Goal: Find specific page/section: Find specific page/section

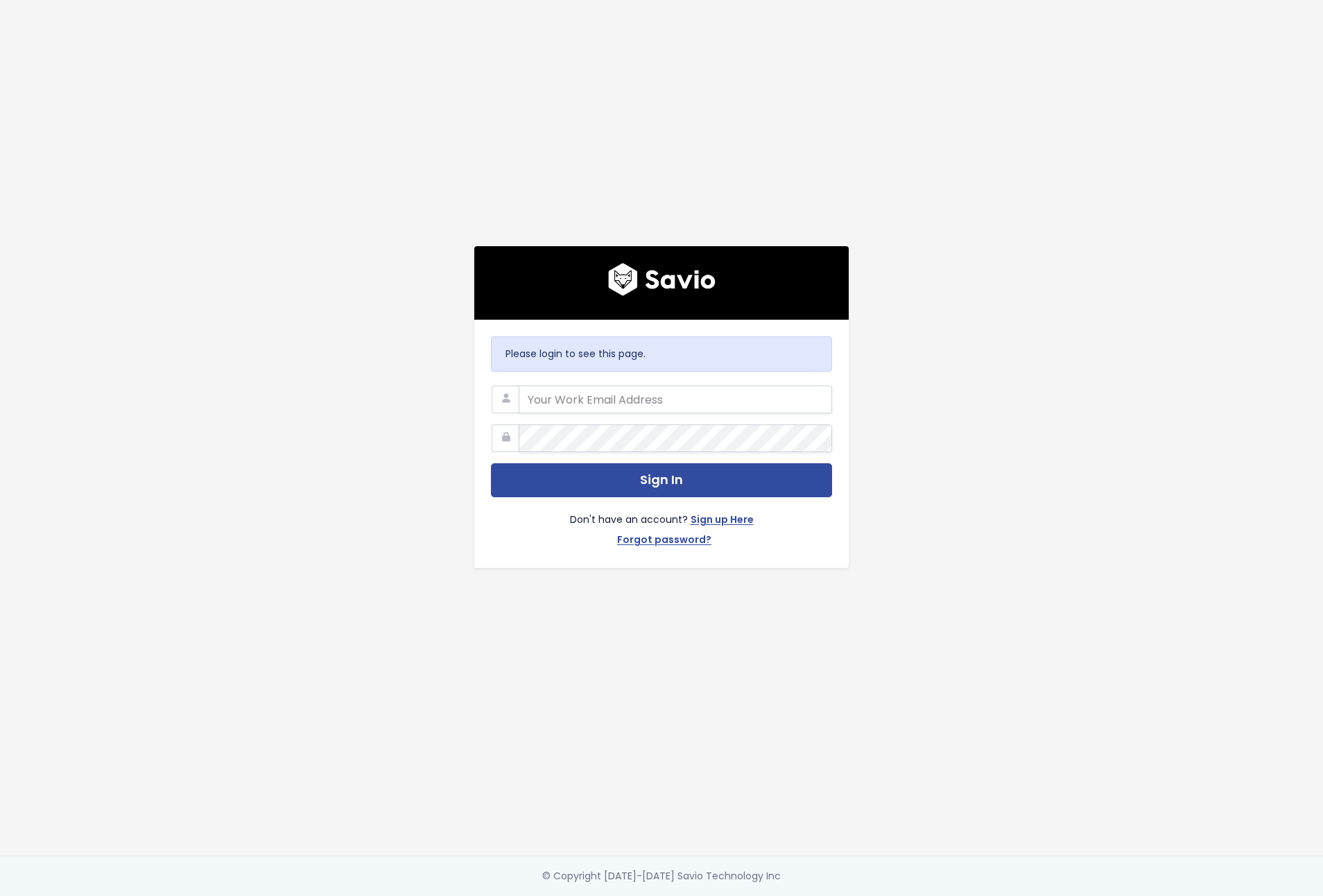
click at [816, 895] on com-1password-button at bounding box center [661, 896] width 1323 height 0
type input "hello@storypark.com"
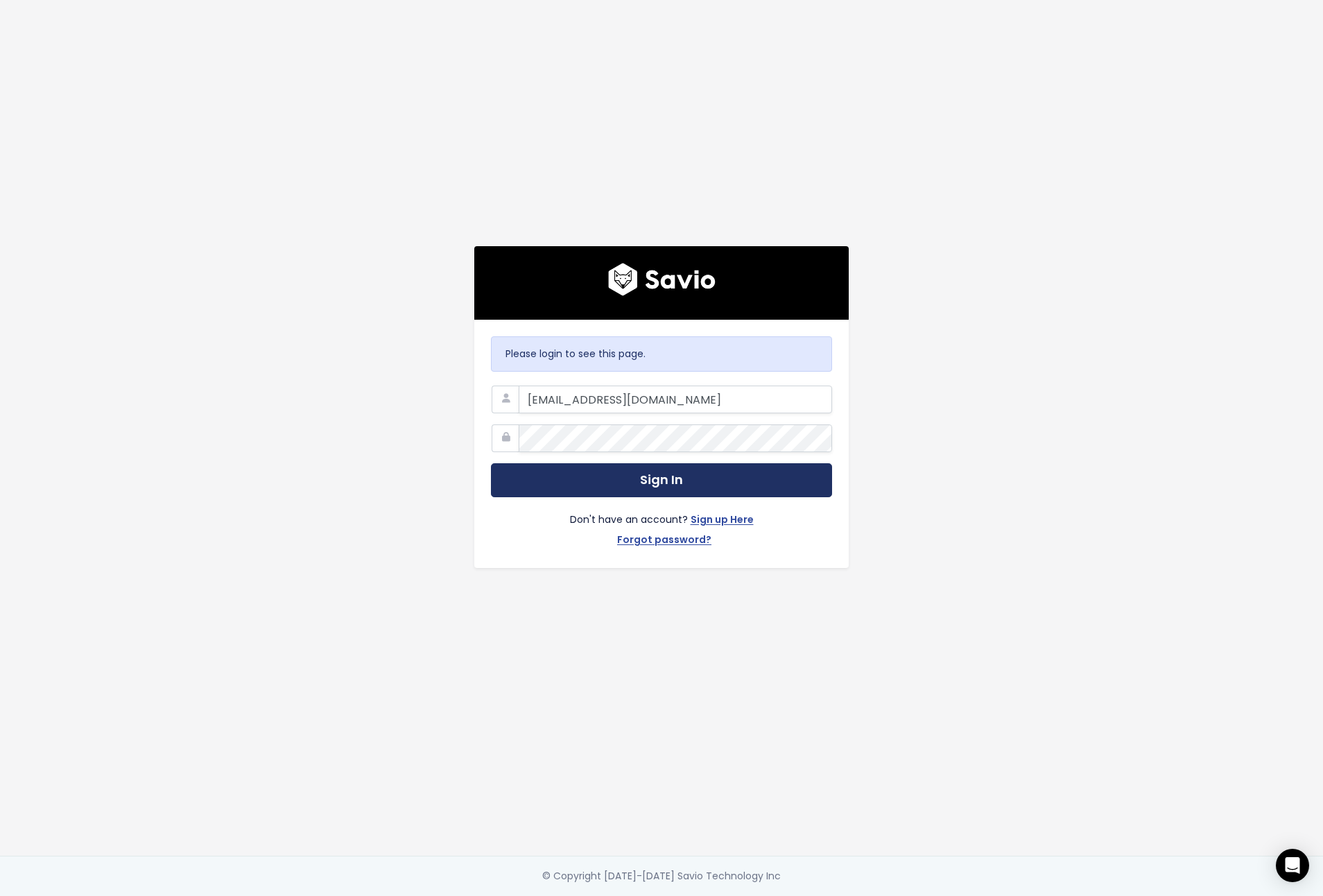
click at [650, 479] on button "Sign In" at bounding box center [661, 480] width 341 height 34
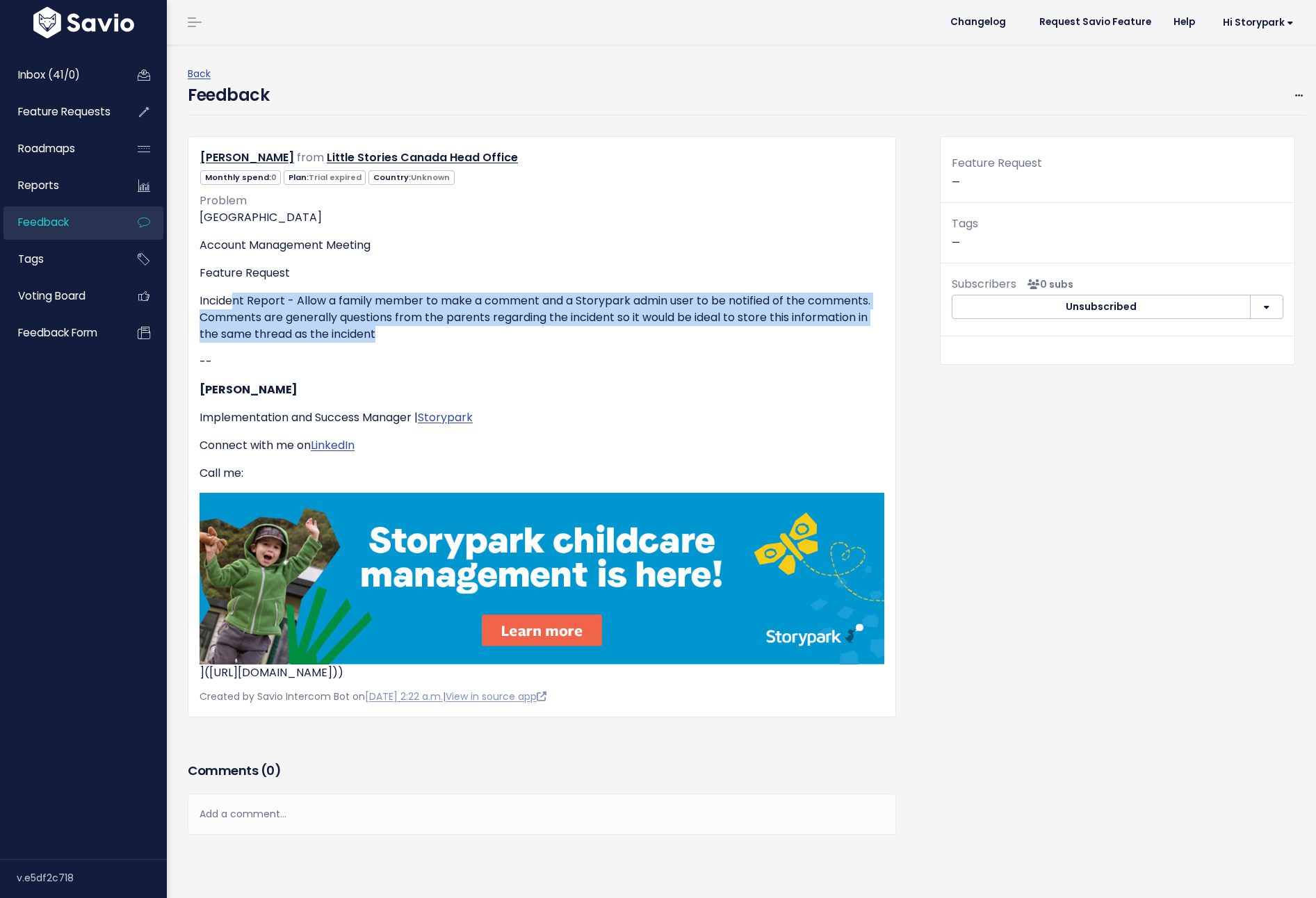
drag, startPoint x: 240, startPoint y: 305, endPoint x: 384, endPoint y: 326, distance: 145.5
click at [384, 326] on p "Incident Report - Allow a family member to make a comment and a Storypark admin…" at bounding box center [542, 317] width 685 height 50
drag, startPoint x: 412, startPoint y: 344, endPoint x: 423, endPoint y: 306, distance: 39.6
click at [423, 306] on div "London Bridge Account Management Meeting Feature Request Incident Report - Allo…" at bounding box center [542, 446] width 685 height 472
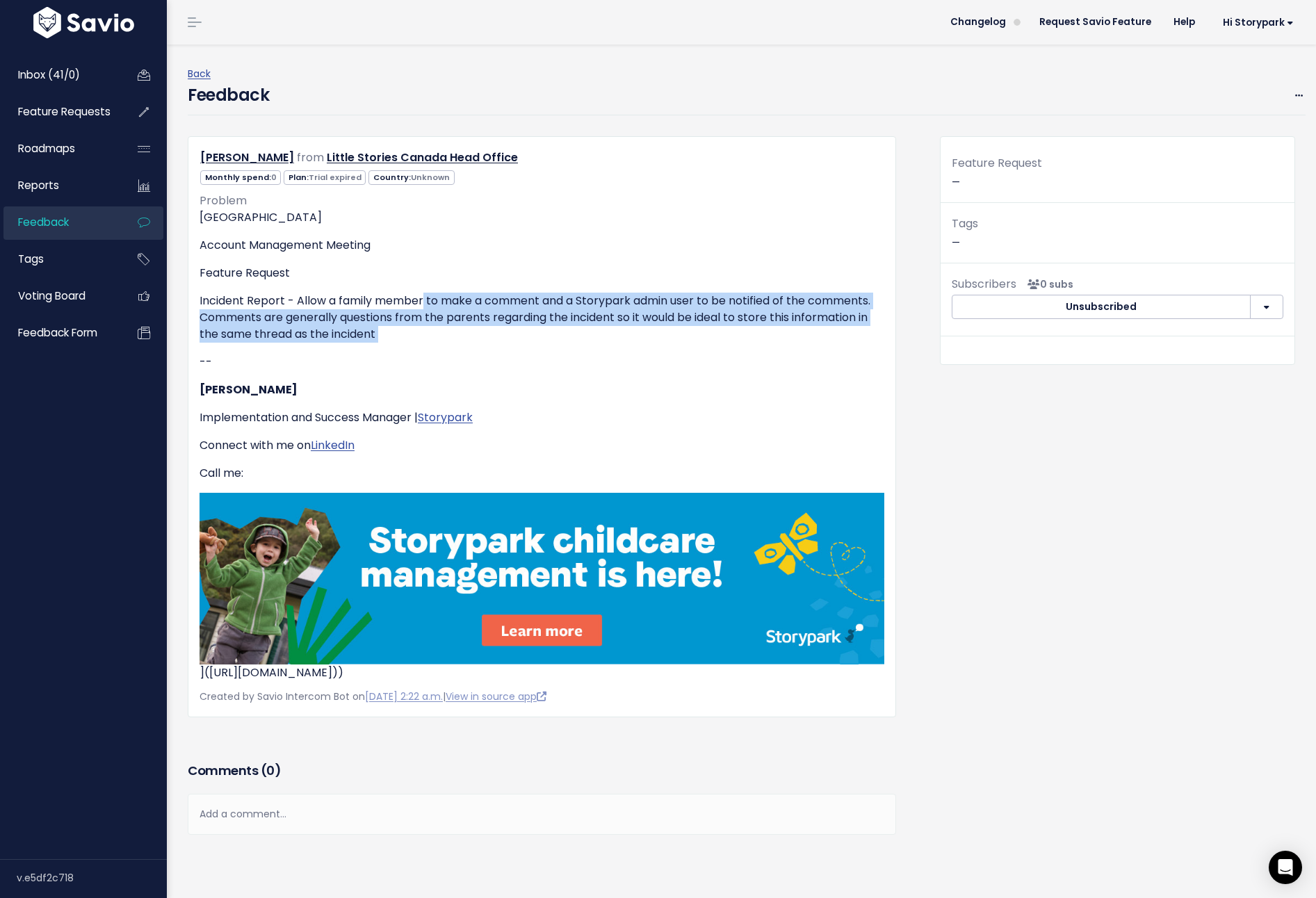
click at [423, 306] on p "Incident Report - Allow a family member to make a comment and a Storypark admin…" at bounding box center [542, 317] width 685 height 50
